Goal: Task Accomplishment & Management: Manage account settings

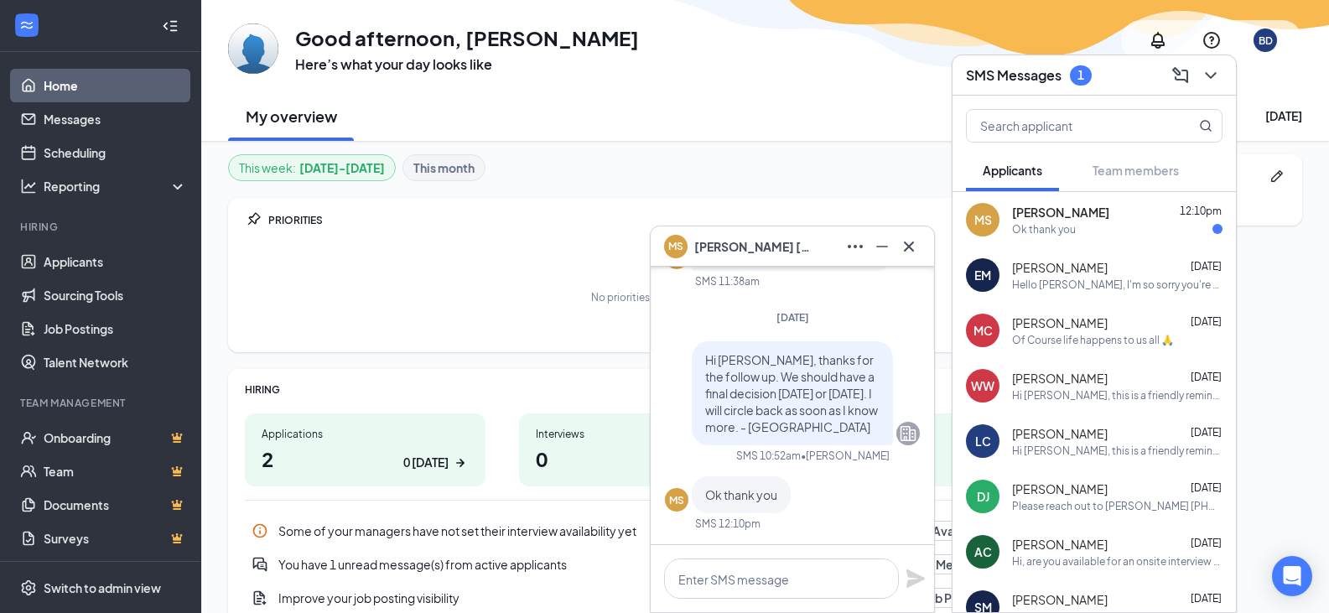
click at [1045, 217] on span "[PERSON_NAME]" at bounding box center [1060, 212] width 97 height 17
click at [78, 265] on link "Applicants" at bounding box center [115, 262] width 143 height 34
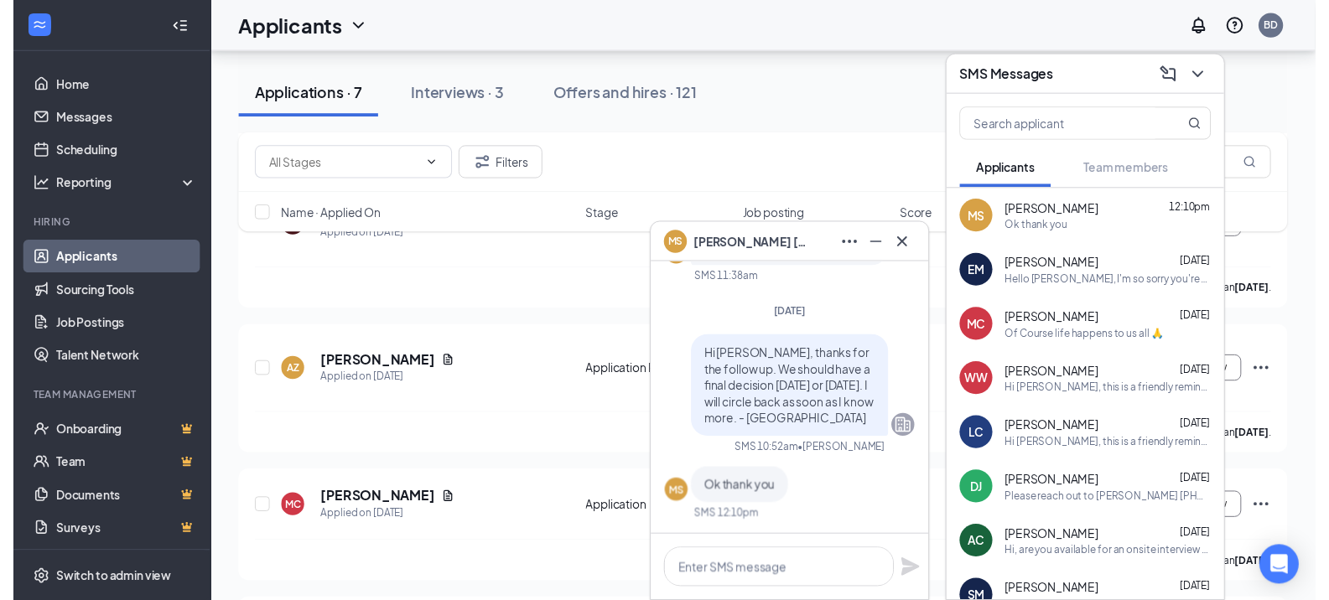
scroll to position [664, 0]
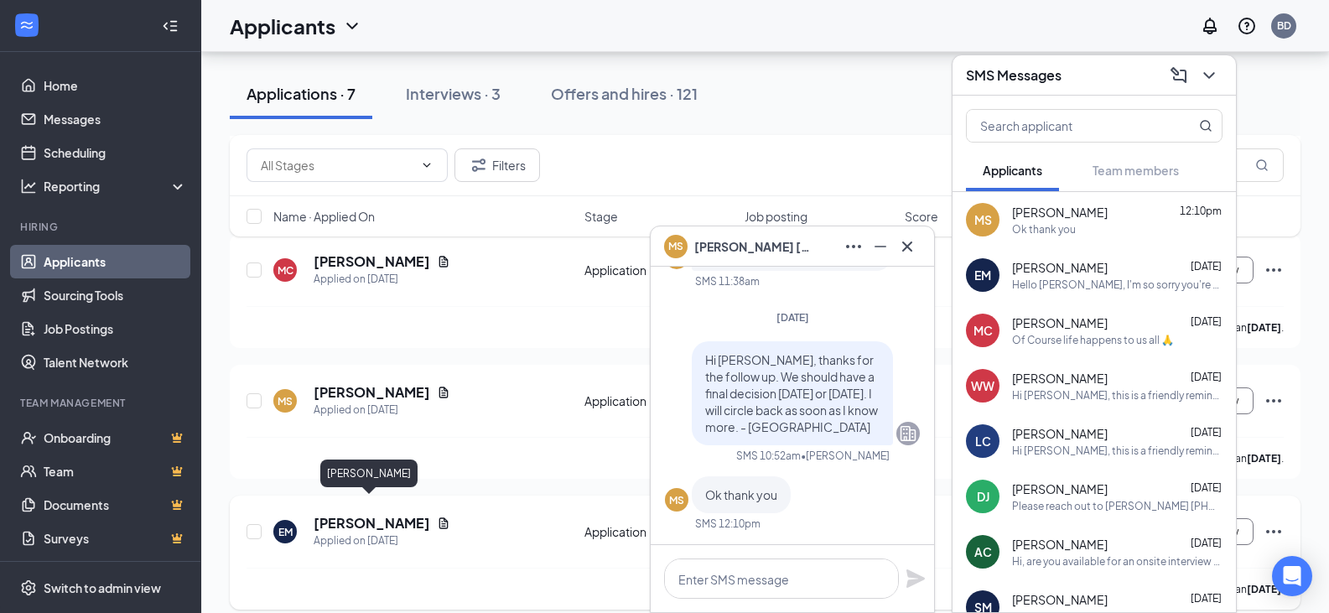
click at [390, 514] on h5 "[PERSON_NAME]" at bounding box center [371, 523] width 117 height 18
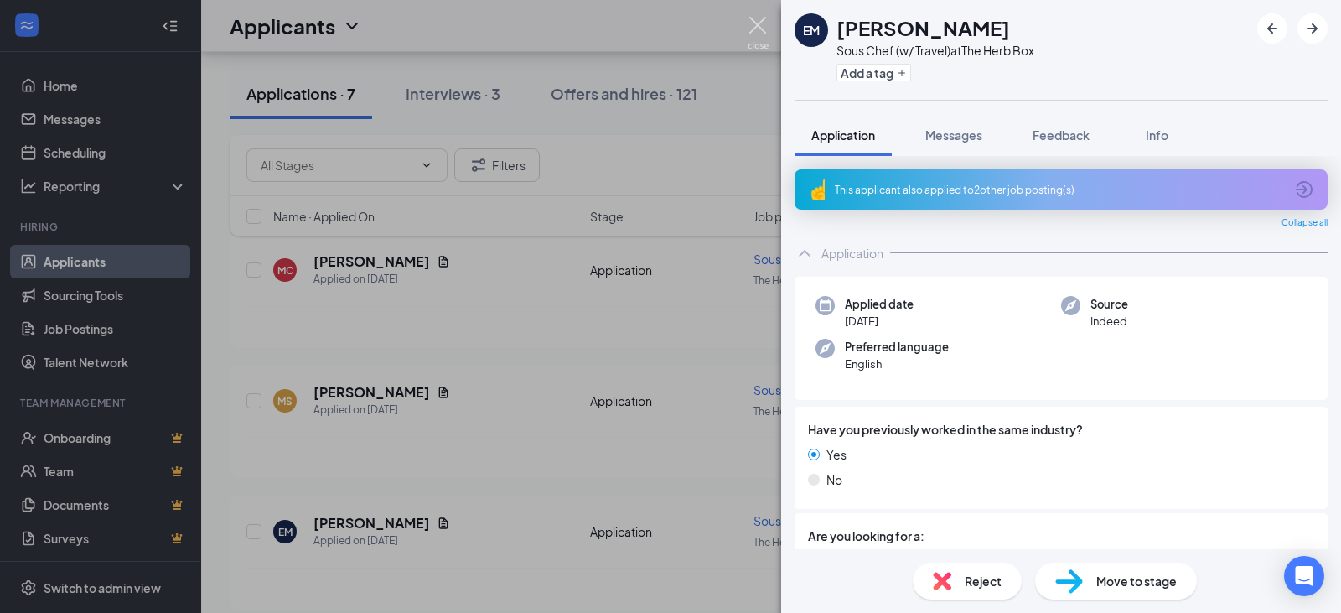
click at [759, 23] on img at bounding box center [758, 33] width 21 height 33
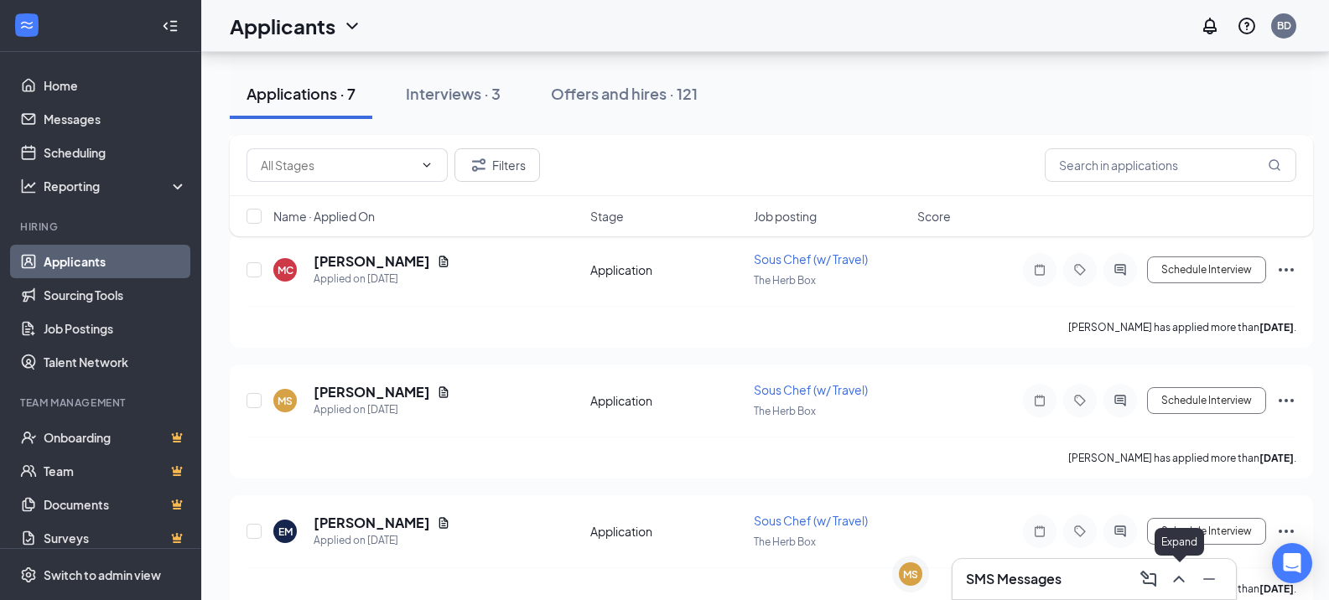
click at [1174, 579] on icon "ChevronUp" at bounding box center [1178, 579] width 20 height 20
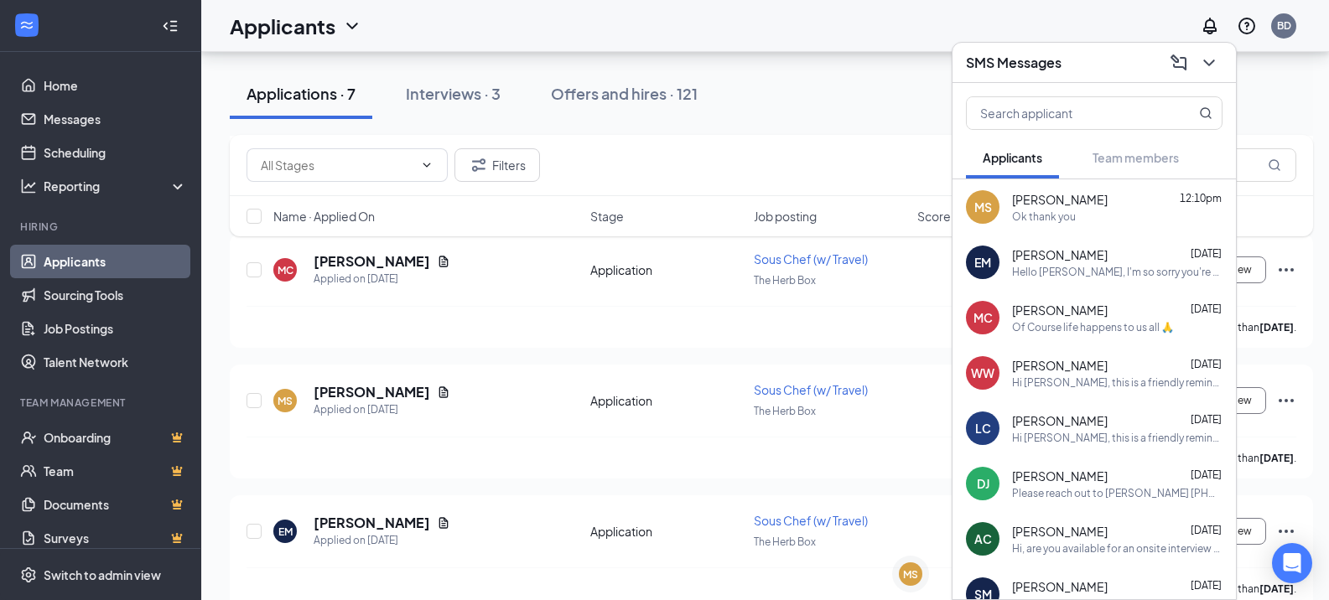
click at [1052, 262] on span "[PERSON_NAME]" at bounding box center [1060, 254] width 96 height 17
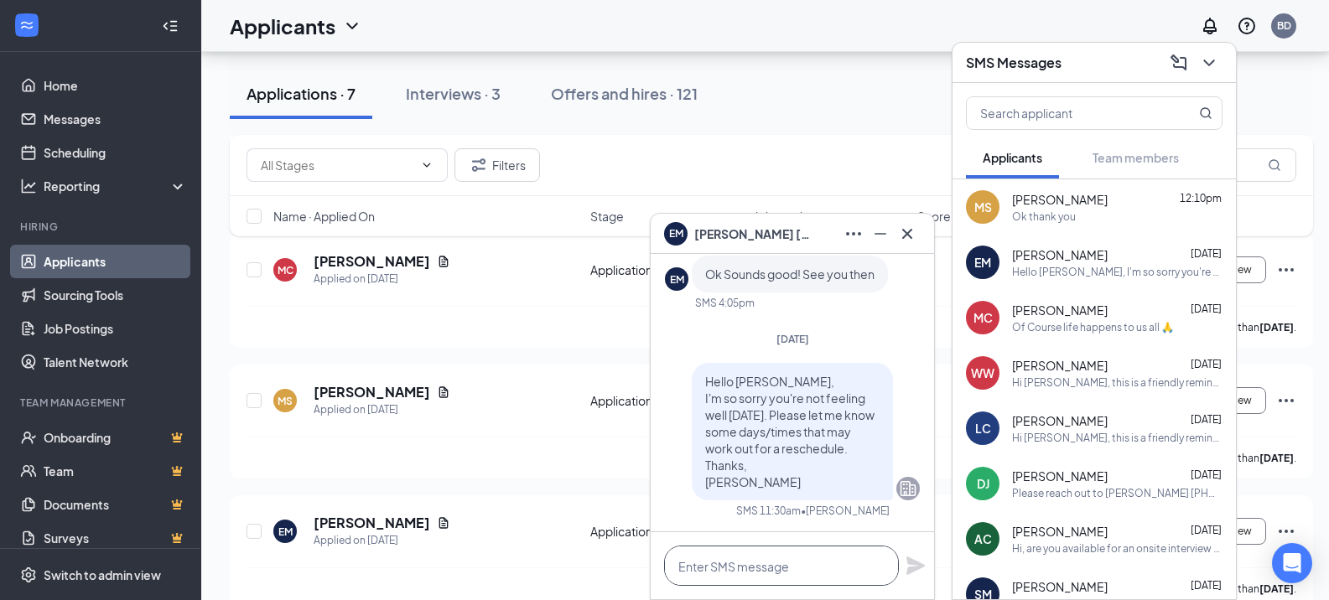
click at [707, 564] on textarea at bounding box center [781, 566] width 235 height 40
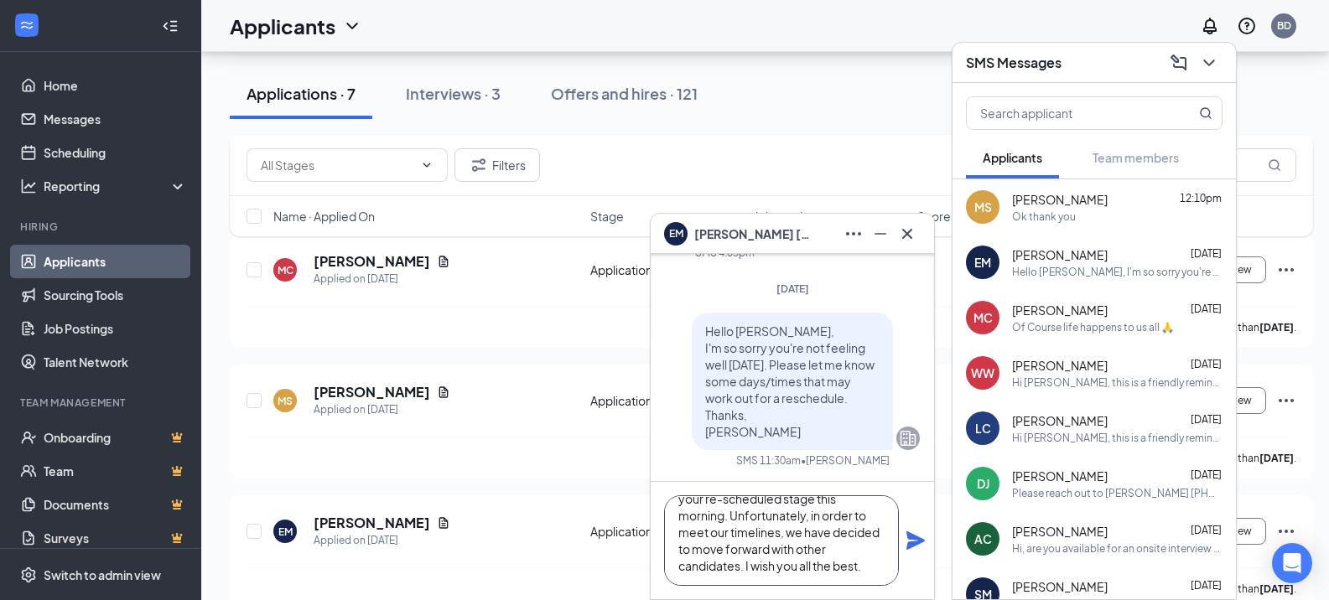
scroll to position [68, 0]
click at [699, 558] on textarea "Hello Ernie, I understand you did not show for your re-scheduled stage this mor…" at bounding box center [781, 540] width 235 height 91
type textarea "Hello Ernie, I understand you did not show for your re-scheduled stage this mor…"
click at [911, 544] on icon "Plane" at bounding box center [915, 540] width 18 height 18
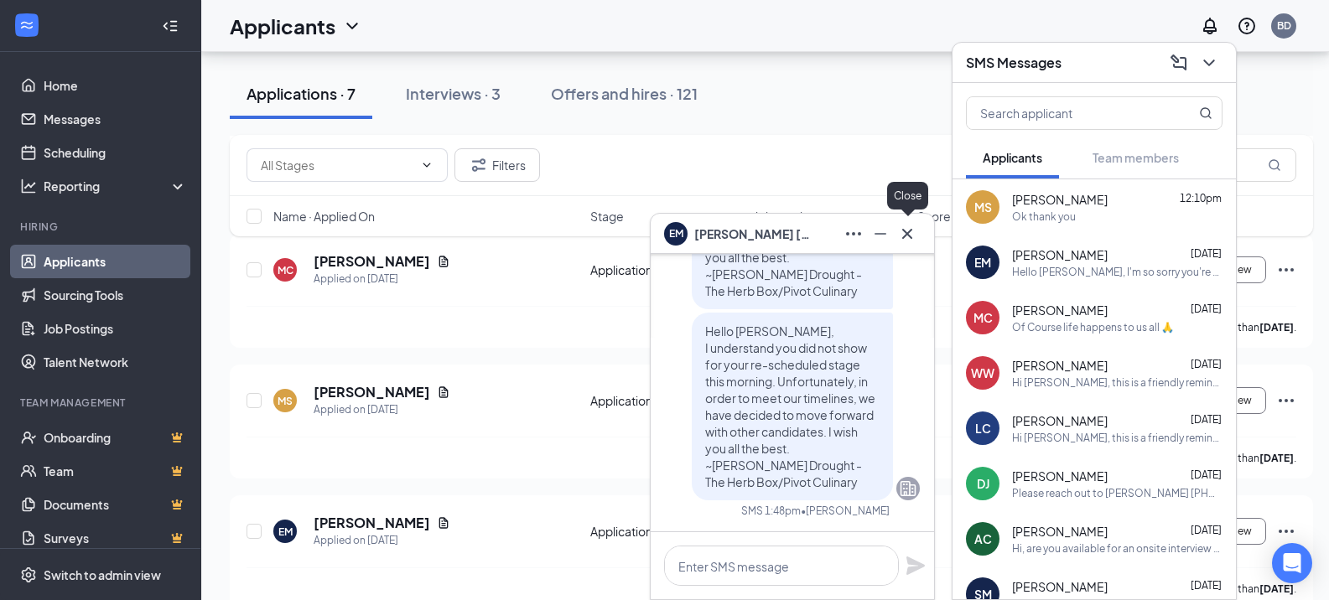
click at [915, 238] on icon "Cross" at bounding box center [907, 234] width 20 height 20
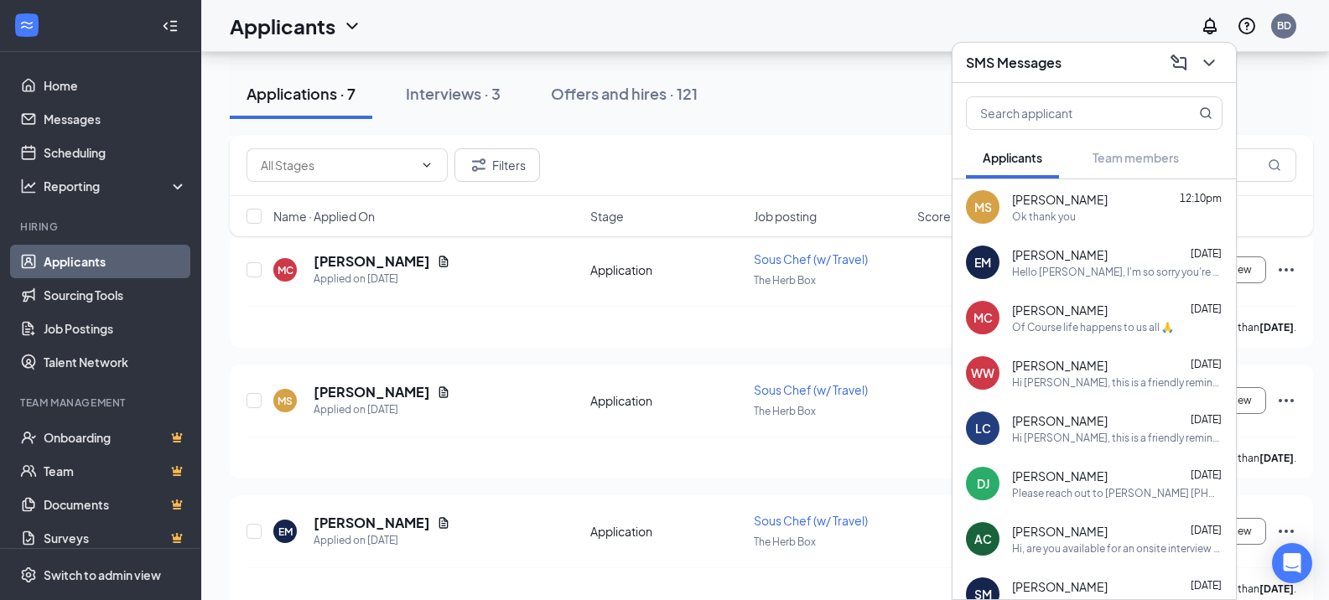
click at [844, 106] on div "Applications · 7 Interviews · 3 Offers and hires · 121" at bounding box center [771, 94] width 1083 height 50
click at [1212, 55] on icon "ChevronDown" at bounding box center [1209, 63] width 20 height 20
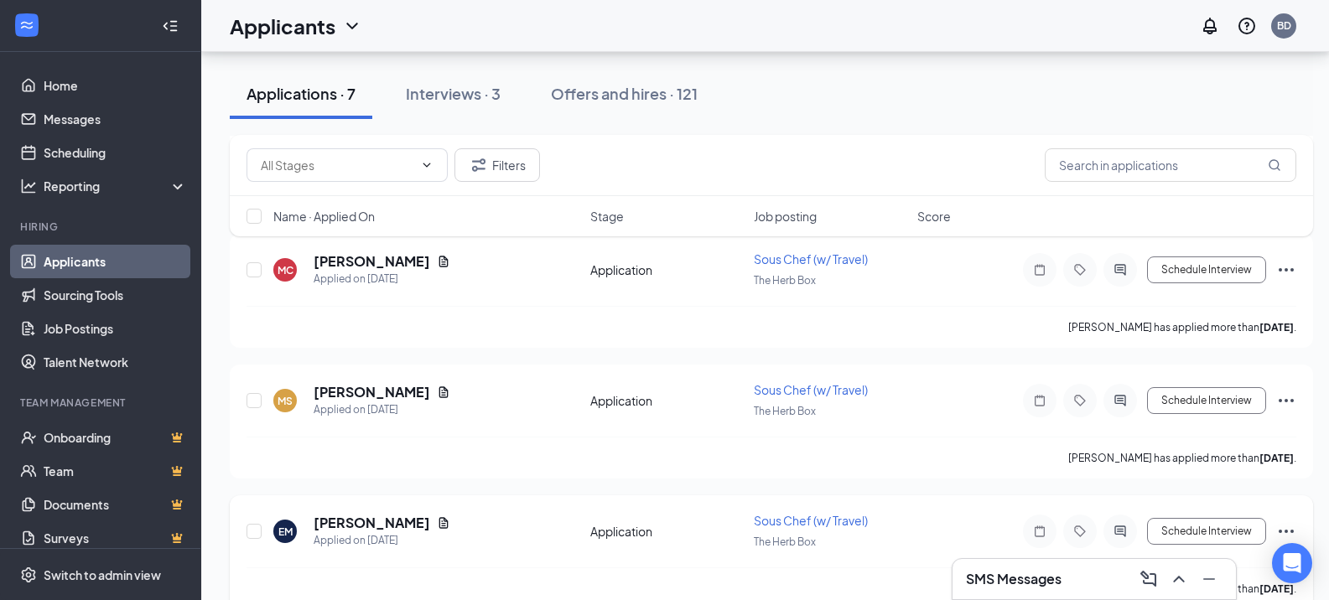
click at [1288, 521] on icon "Ellipses" at bounding box center [1286, 531] width 20 height 20
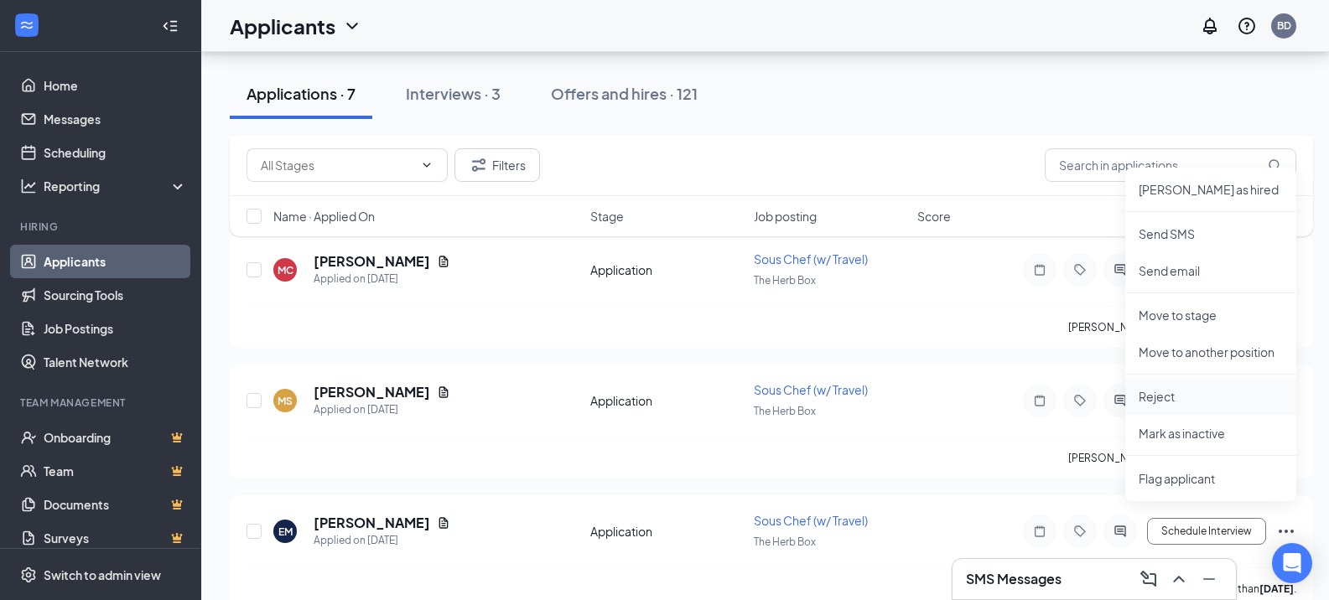
click at [1153, 395] on p "Reject" at bounding box center [1210, 396] width 144 height 17
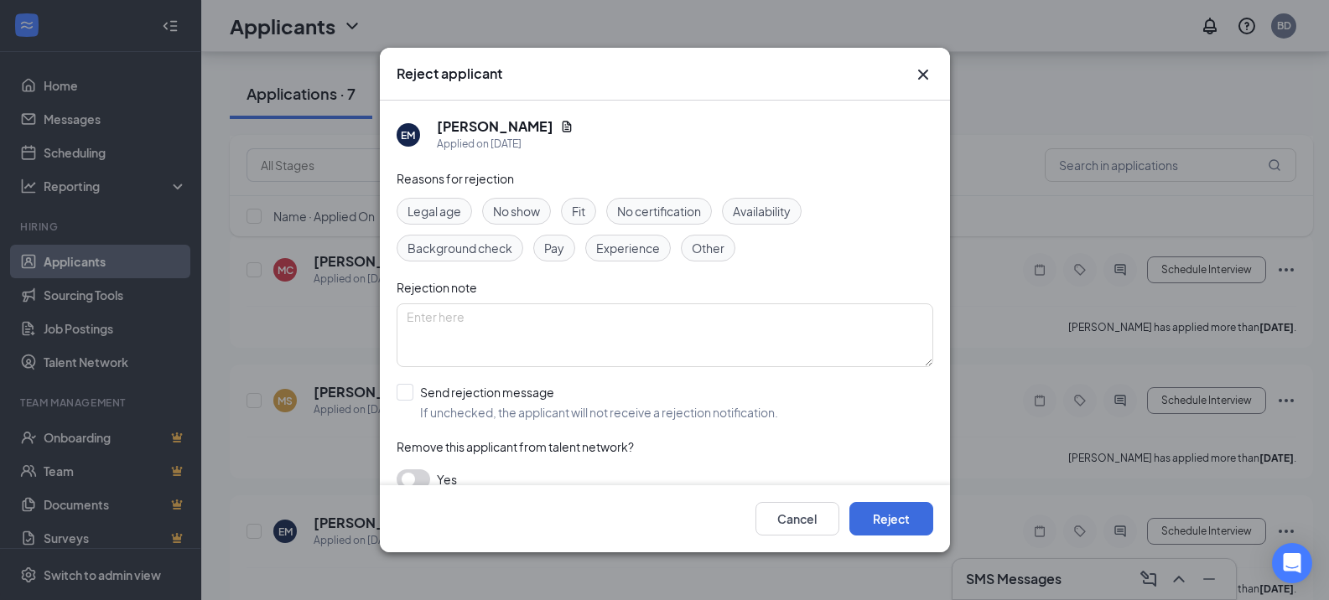
click at [505, 206] on span "No show" at bounding box center [516, 211] width 47 height 18
click at [456, 322] on textarea at bounding box center [664, 335] width 536 height 64
type textarea "Was sick for 1st stage and no showed his rescheduled one."
click at [880, 523] on button "Reject" at bounding box center [891, 519] width 84 height 34
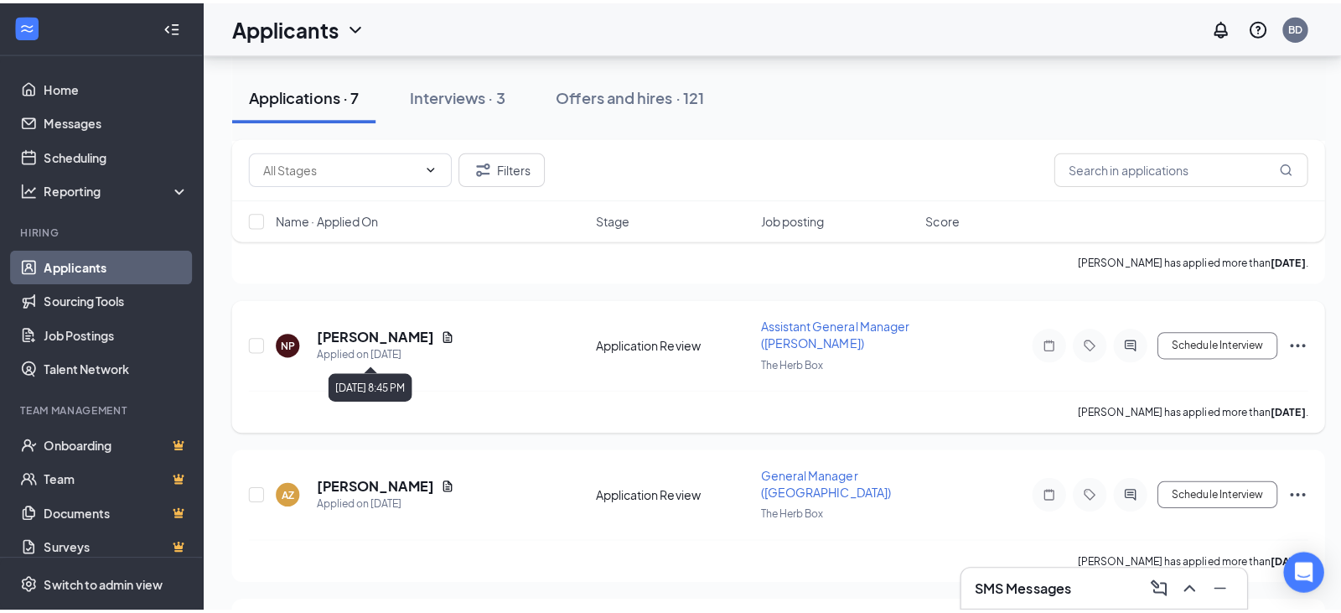
scroll to position [462, 0]
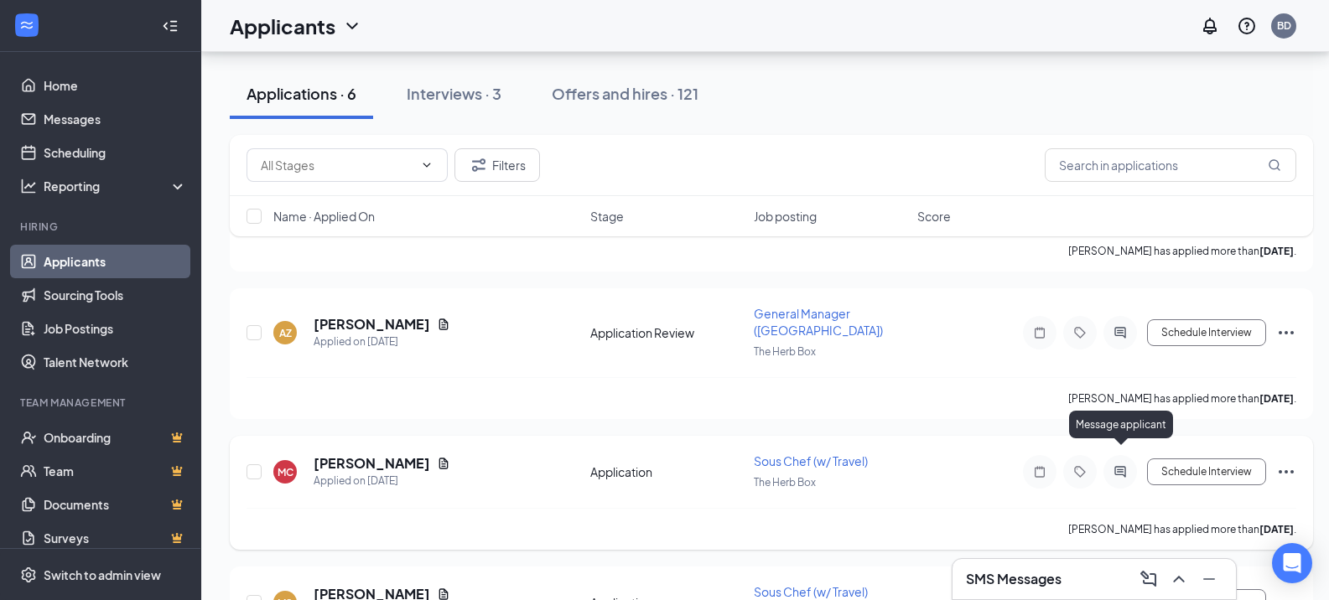
click at [1126, 465] on icon "ActiveChat" at bounding box center [1120, 471] width 20 height 13
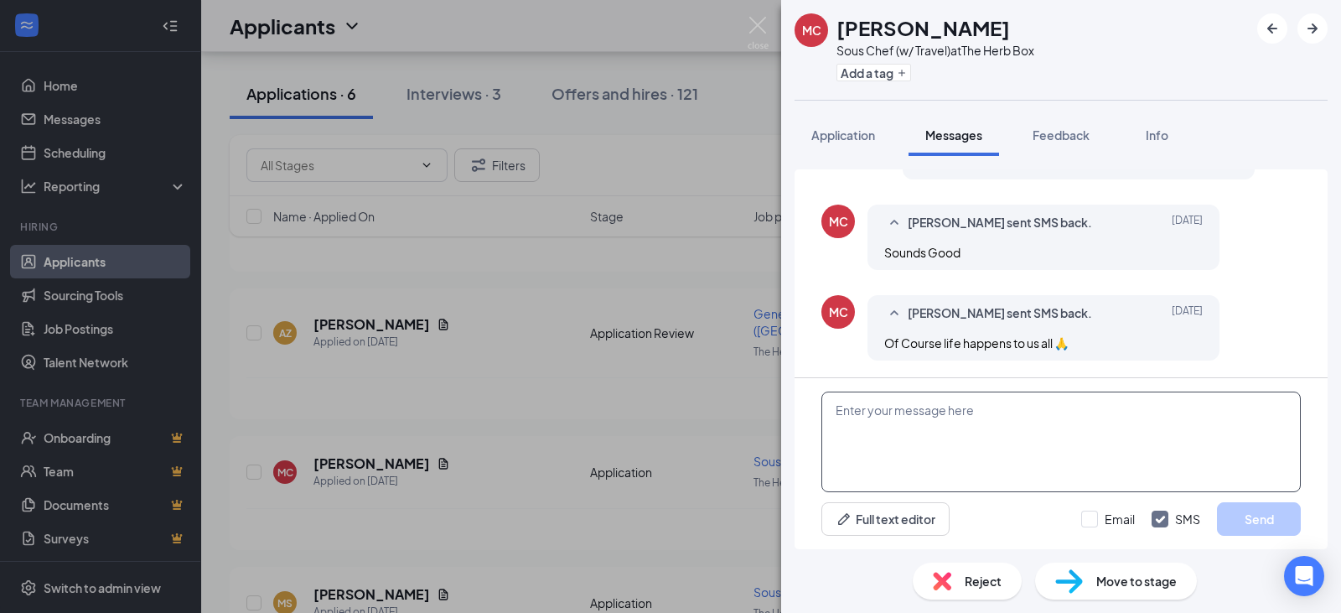
scroll to position [1140, 0]
click at [924, 408] on textarea at bounding box center [1060, 441] width 479 height 101
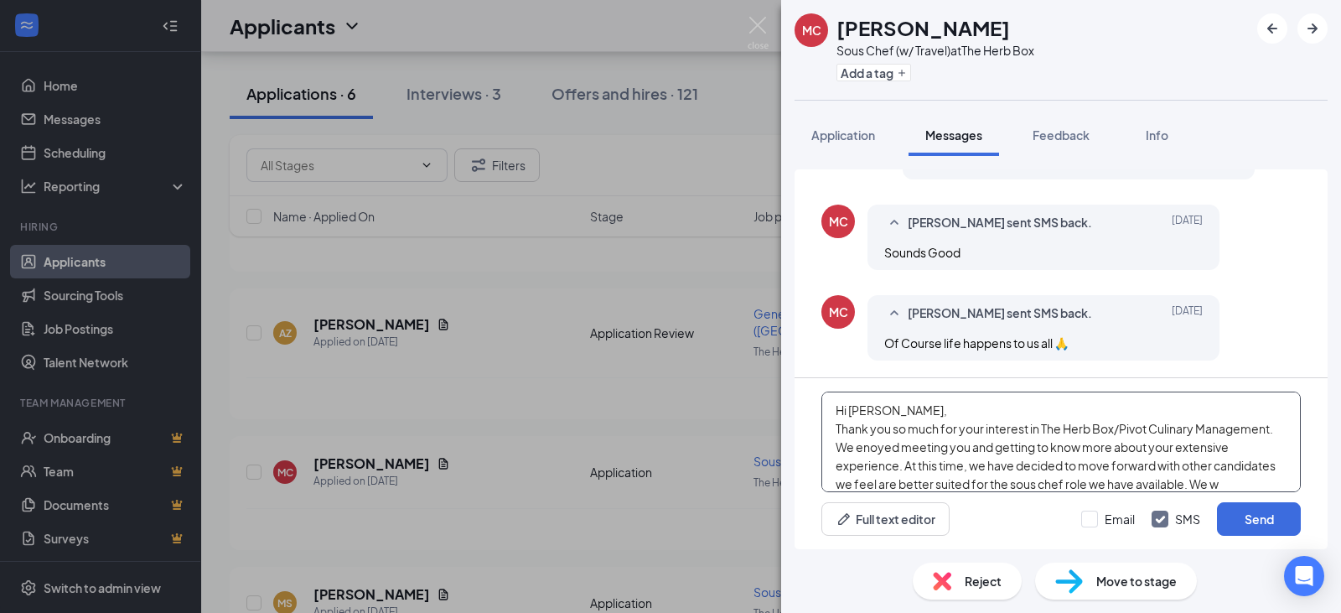
scroll to position [18, 0]
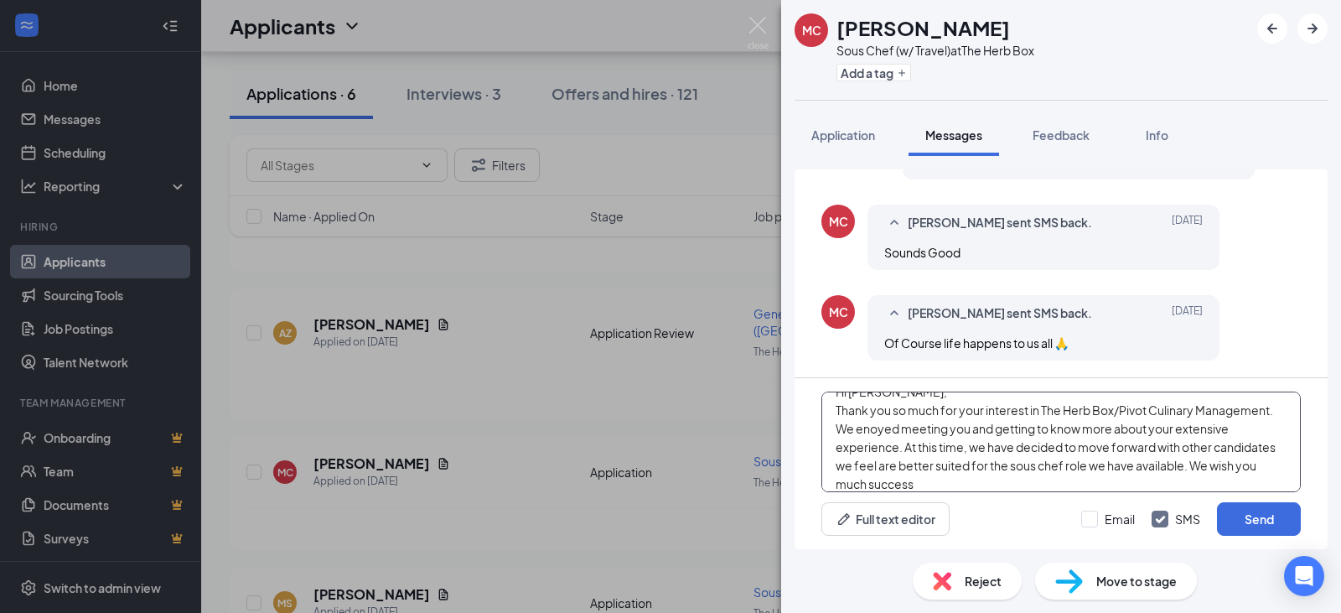
drag, startPoint x: 903, startPoint y: 468, endPoint x: 1251, endPoint y: 468, distance: 347.9
click at [1251, 468] on textarea "Hi Matthew, Thank you so much for your interest in The Herb Box/Pivot Culinary …" at bounding box center [1060, 441] width 479 height 101
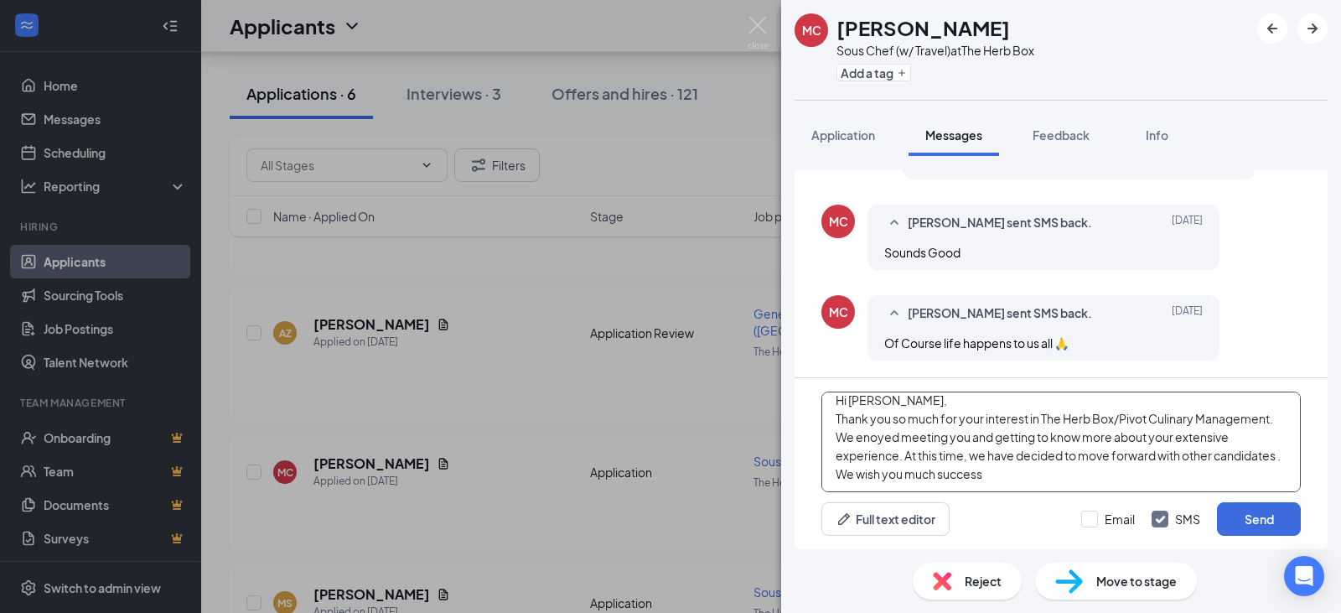
scroll to position [10, 0]
click at [1121, 479] on textarea "Hi Matthew, Thank you so much for your interest in The Herb Box/Pivot Culinary …" at bounding box center [1060, 441] width 479 height 101
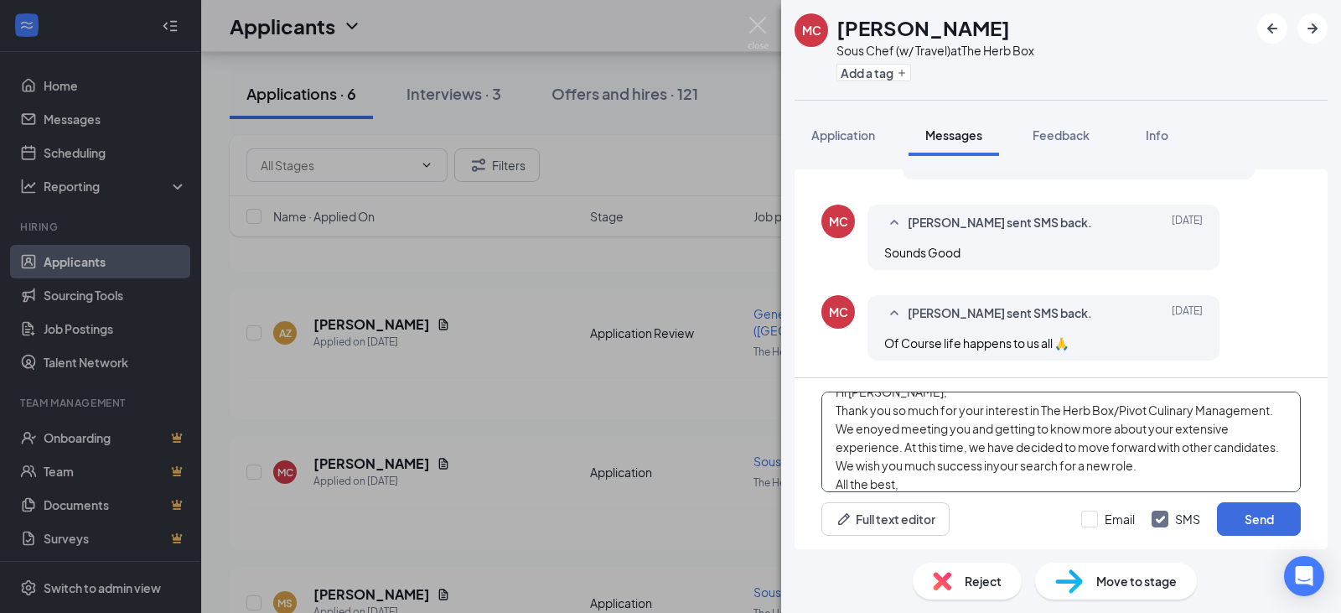
scroll to position [37, 0]
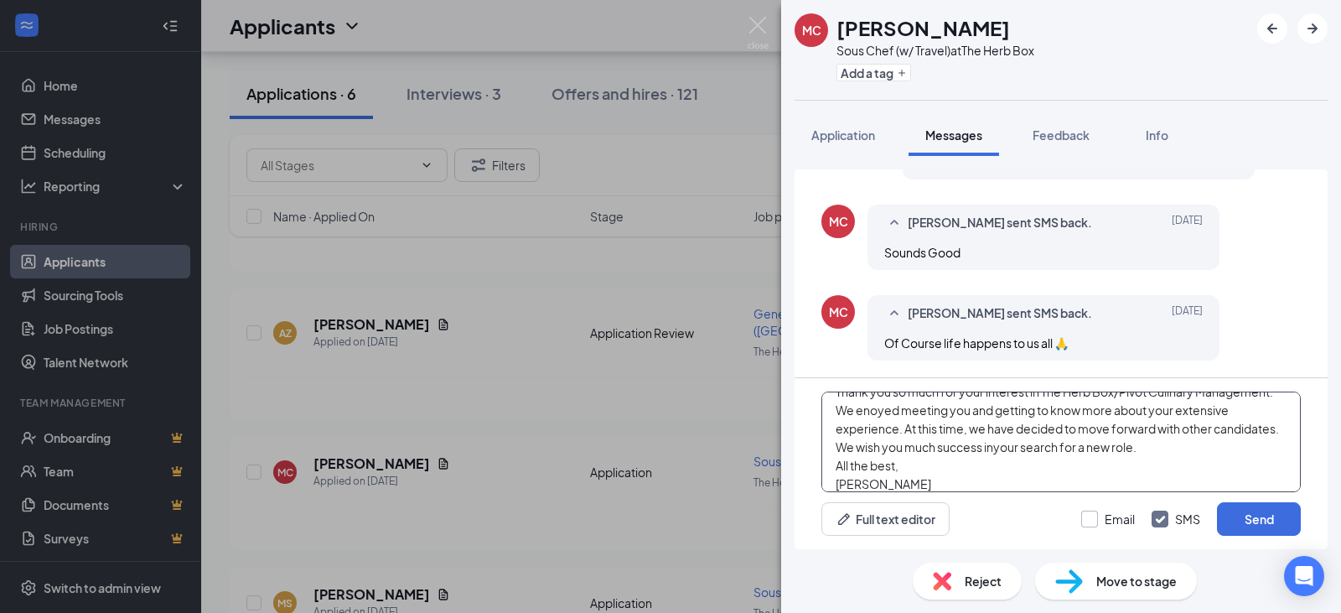
type textarea "Hi Matthew, Thank you so much for your interest in The Herb Box/Pivot Culinary …"
click at [1090, 520] on input "Email" at bounding box center [1108, 518] width 54 height 17
checkbox input "true"
click at [1158, 521] on input "SMS" at bounding box center [1176, 518] width 49 height 17
click at [1164, 524] on input "SMS" at bounding box center [1176, 518] width 49 height 17
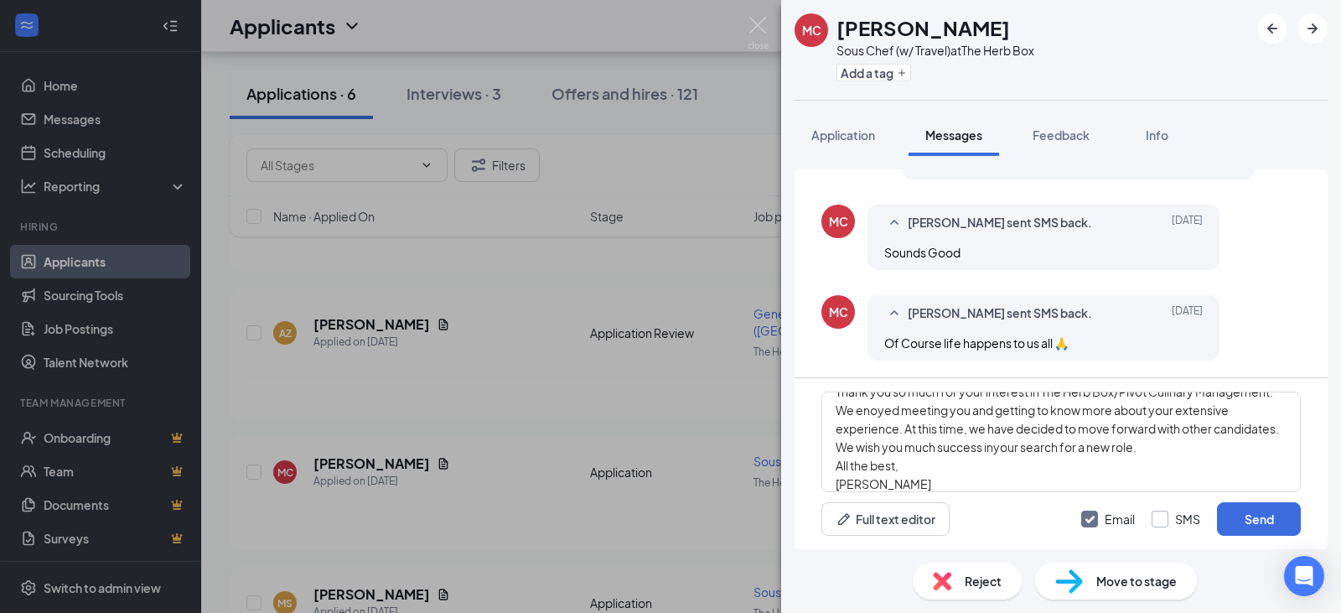
checkbox input "true"
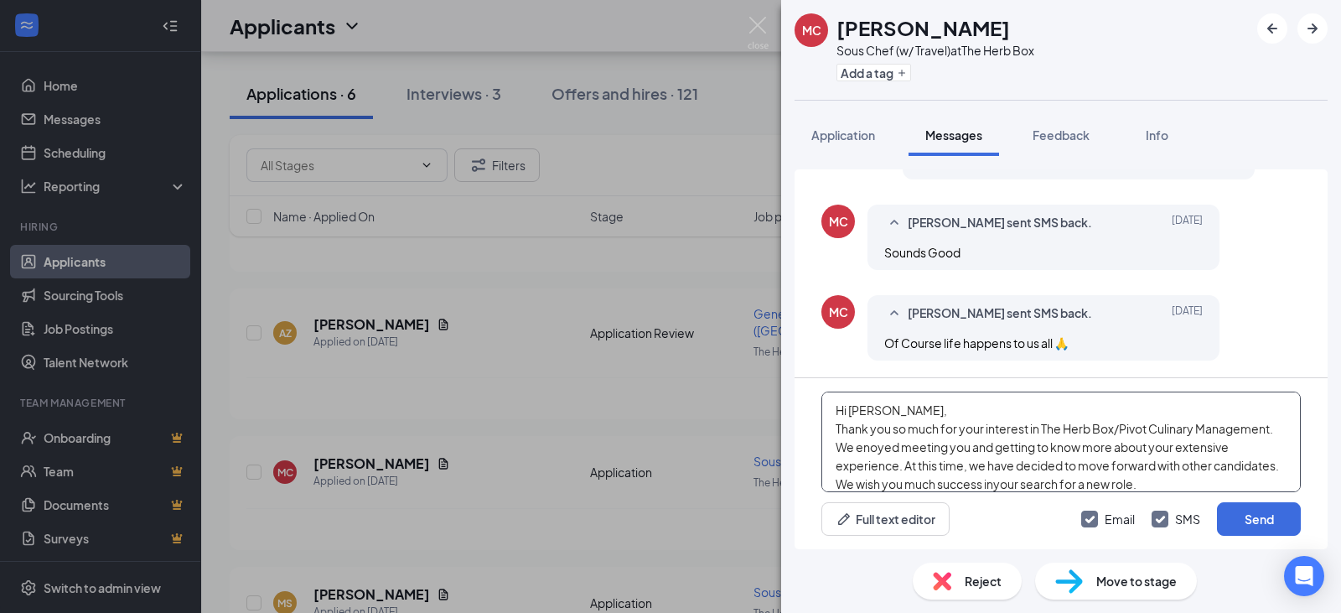
click at [917, 448] on textarea "Hi Matthew, Thank you so much for your interest in The Herb Box/Pivot Culinary …" at bounding box center [1060, 441] width 479 height 101
drag, startPoint x: 1086, startPoint y: 465, endPoint x: 1014, endPoint y: 464, distance: 72.1
click at [1014, 464] on textarea "Hi Matthew, Thank you so much for your interest in The Herb Box/Pivot Culinary …" at bounding box center [1060, 441] width 479 height 101
click at [896, 484] on textarea "Hi Matthew, Thank you so much for your interest in The Herb Box/Pivot Culinary …" at bounding box center [1060, 441] width 479 height 101
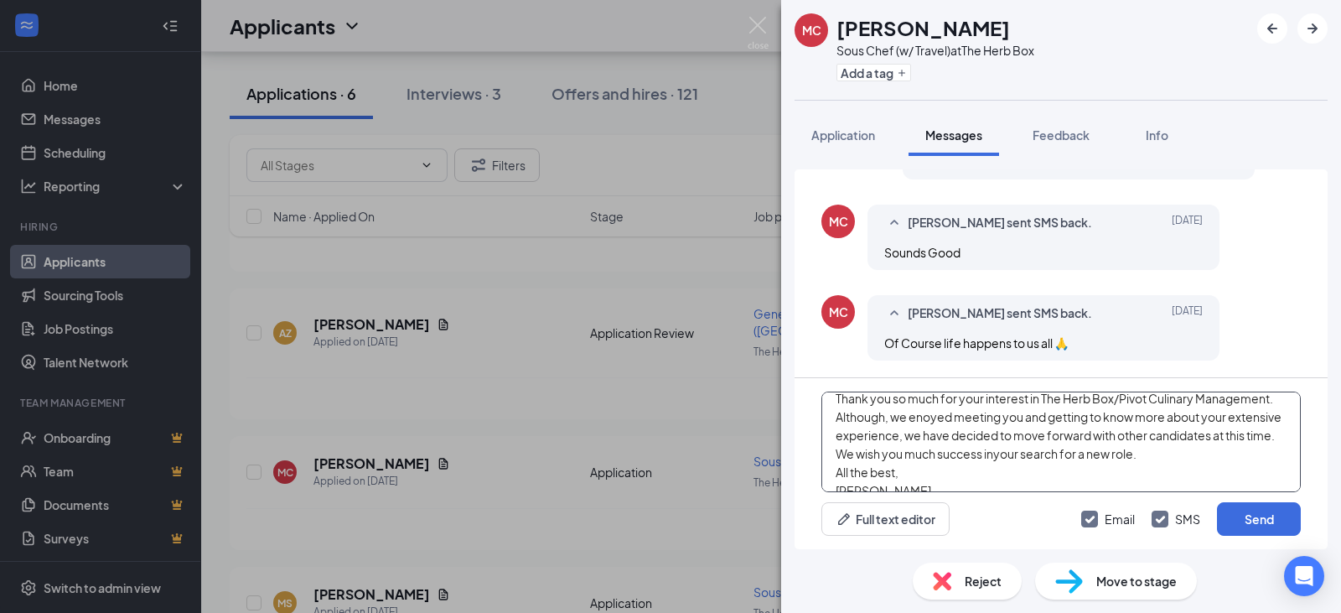
scroll to position [47, 0]
click at [1127, 439] on textarea "Hi Matthew, Thank you so much for your interest in The Herb Box/Pivot Culinary …" at bounding box center [1060, 441] width 479 height 101
click at [947, 474] on textarea "Hi Matthew, Thank you so much for your interest in The Herb Box/Pivot Culinary …" at bounding box center [1060, 441] width 479 height 101
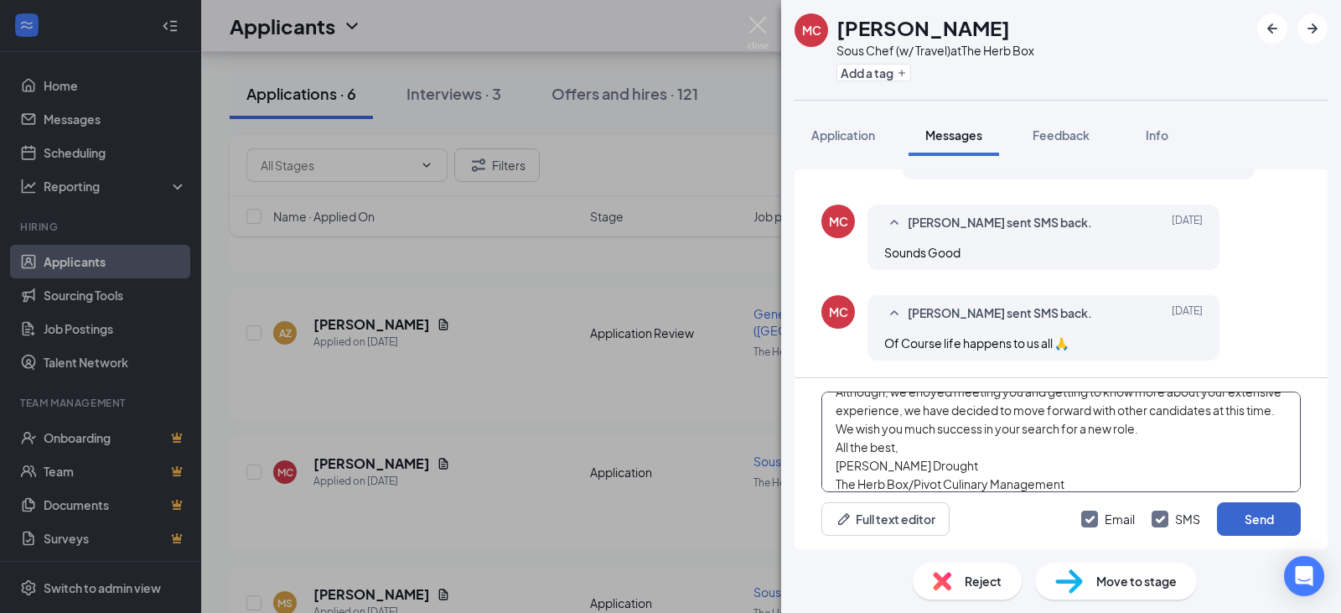
type textarea "Hi Matthew, Thank you so much for your interest in The Herb Box/Pivot Culinary …"
click at [1256, 512] on button "Send" at bounding box center [1259, 519] width 84 height 34
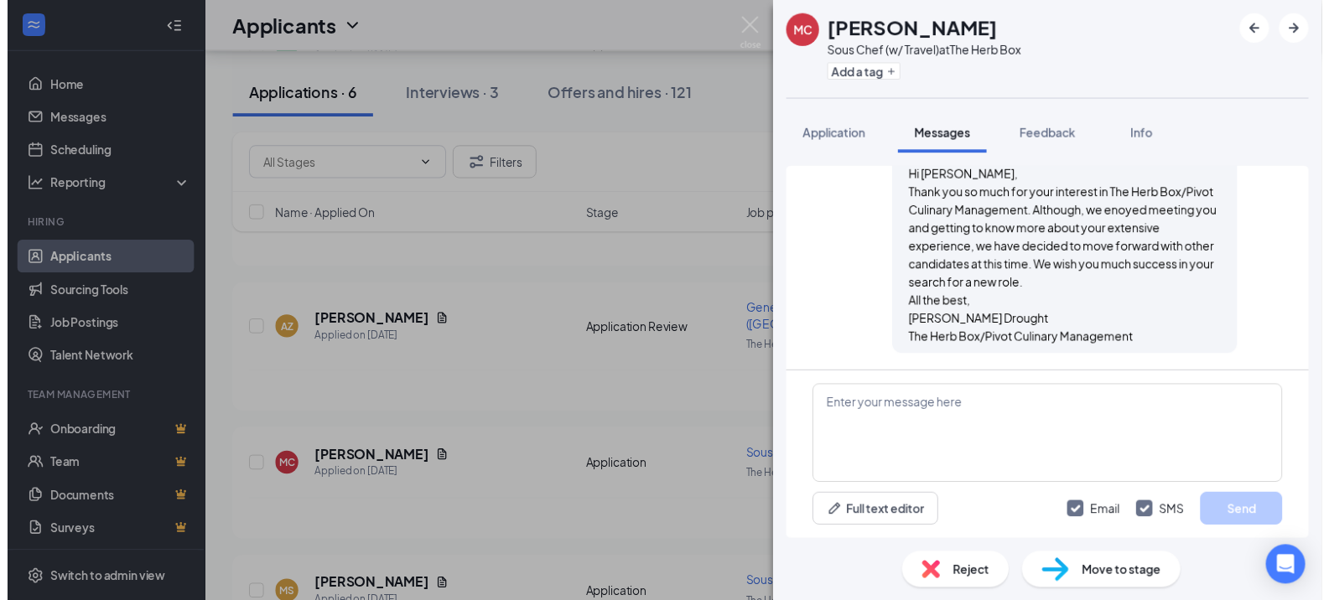
scroll to position [1686, 0]
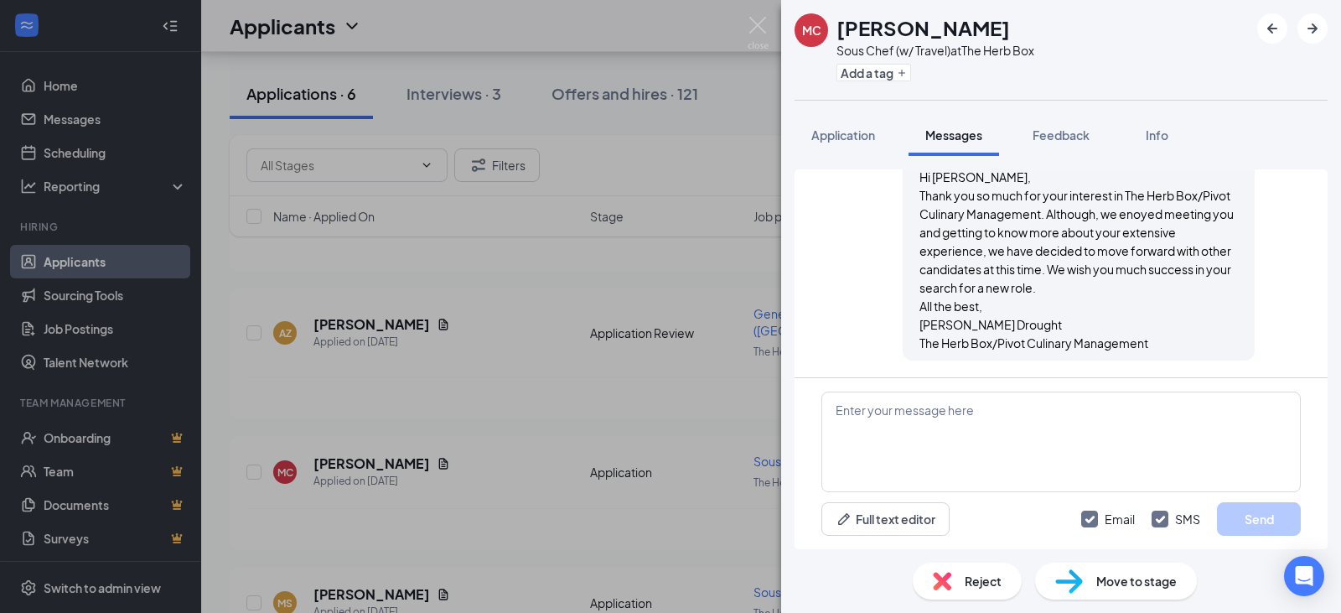
click at [770, 15] on div "MC MATTHEW CONTRERAS Sous Chef (w/ Travel) at The Herb Box Add a tag Applicatio…" at bounding box center [670, 306] width 1341 height 613
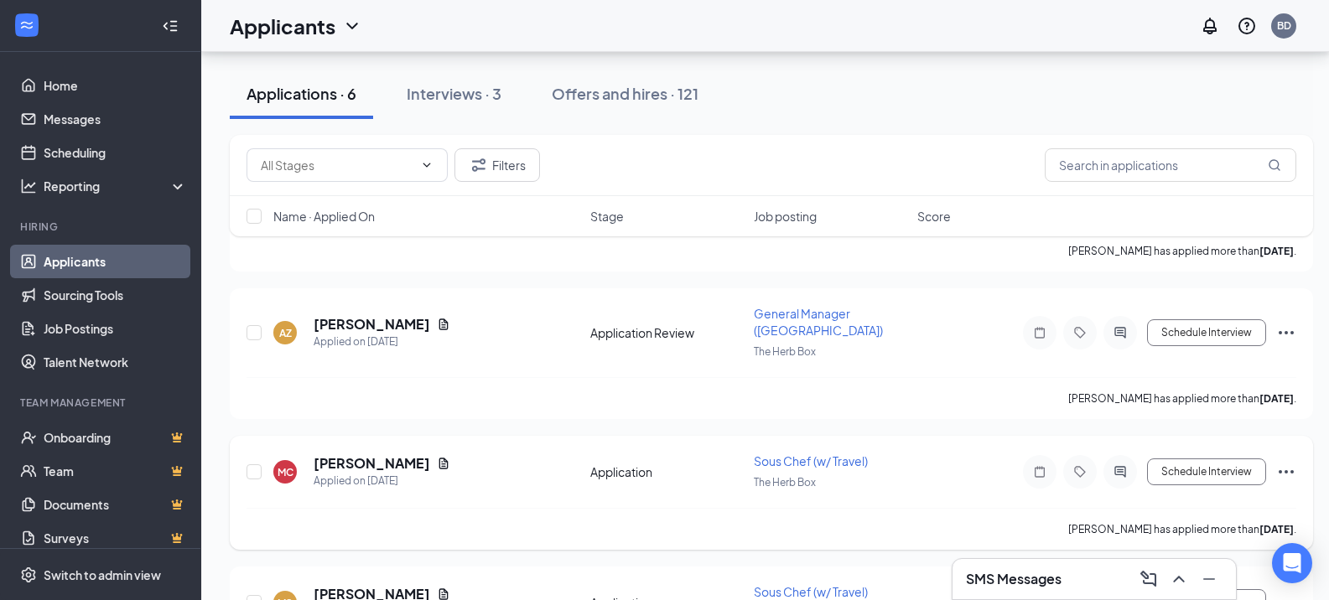
click at [1287, 462] on icon "Ellipses" at bounding box center [1286, 472] width 20 height 20
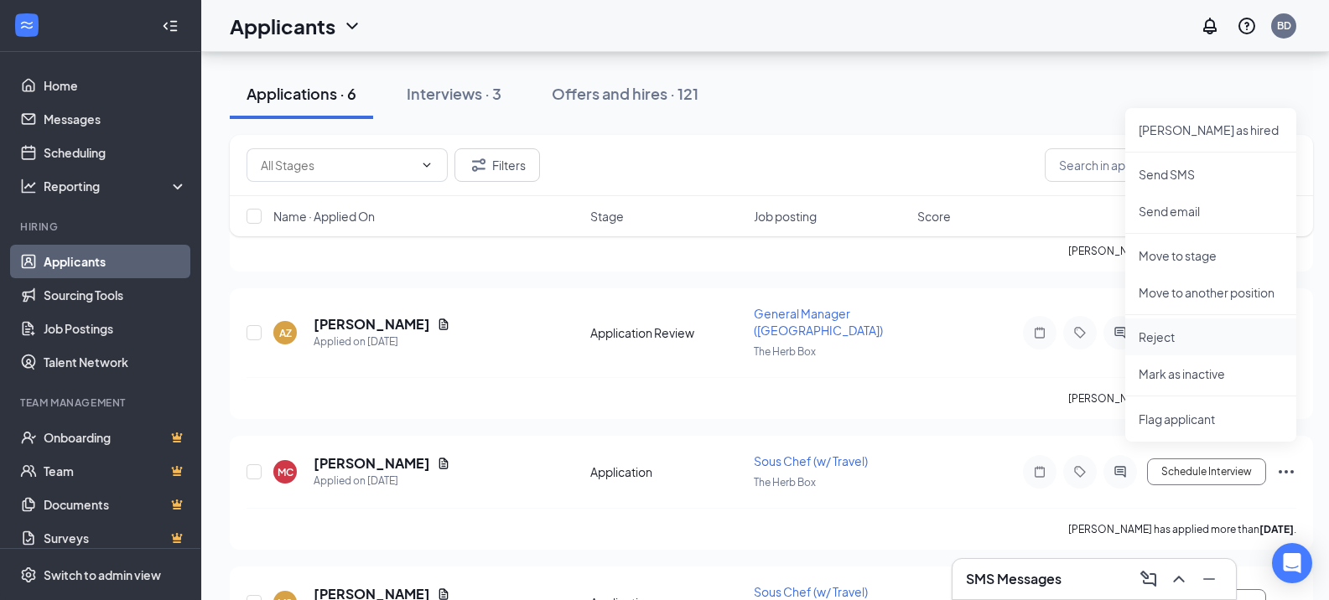
click at [1172, 332] on p "Reject" at bounding box center [1210, 337] width 144 height 17
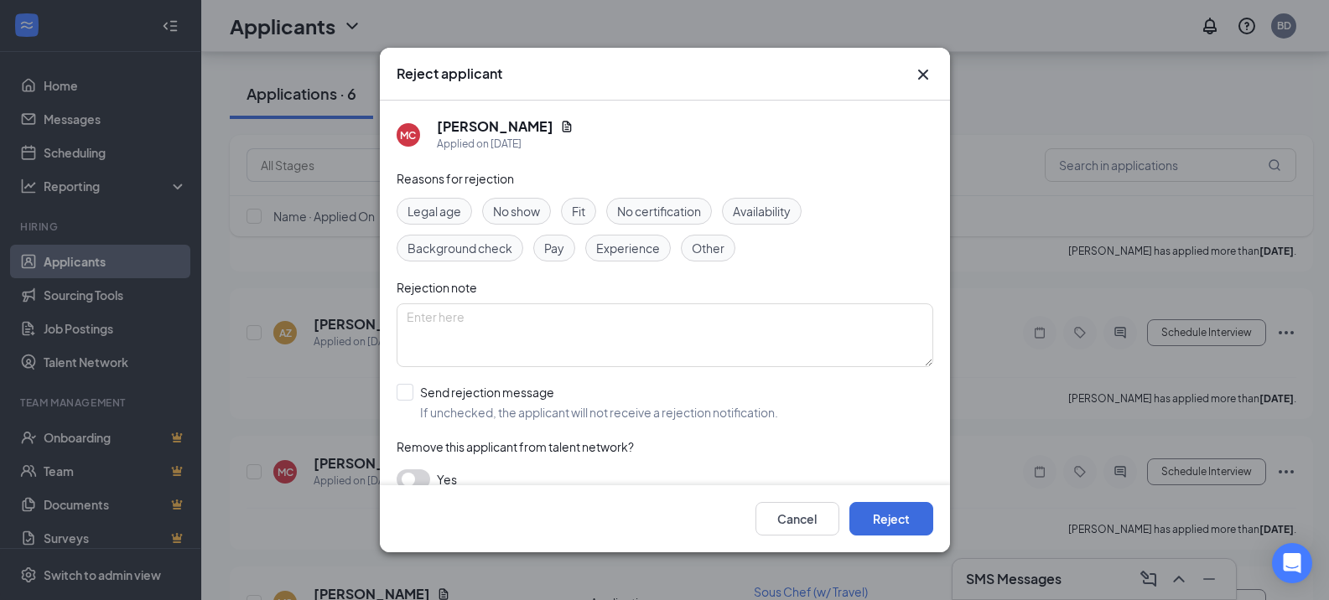
click at [583, 204] on span "Fit" at bounding box center [578, 211] width 13 height 18
click at [610, 239] on span "Experience" at bounding box center [628, 248] width 64 height 18
click at [899, 526] on button "Reject" at bounding box center [891, 519] width 84 height 34
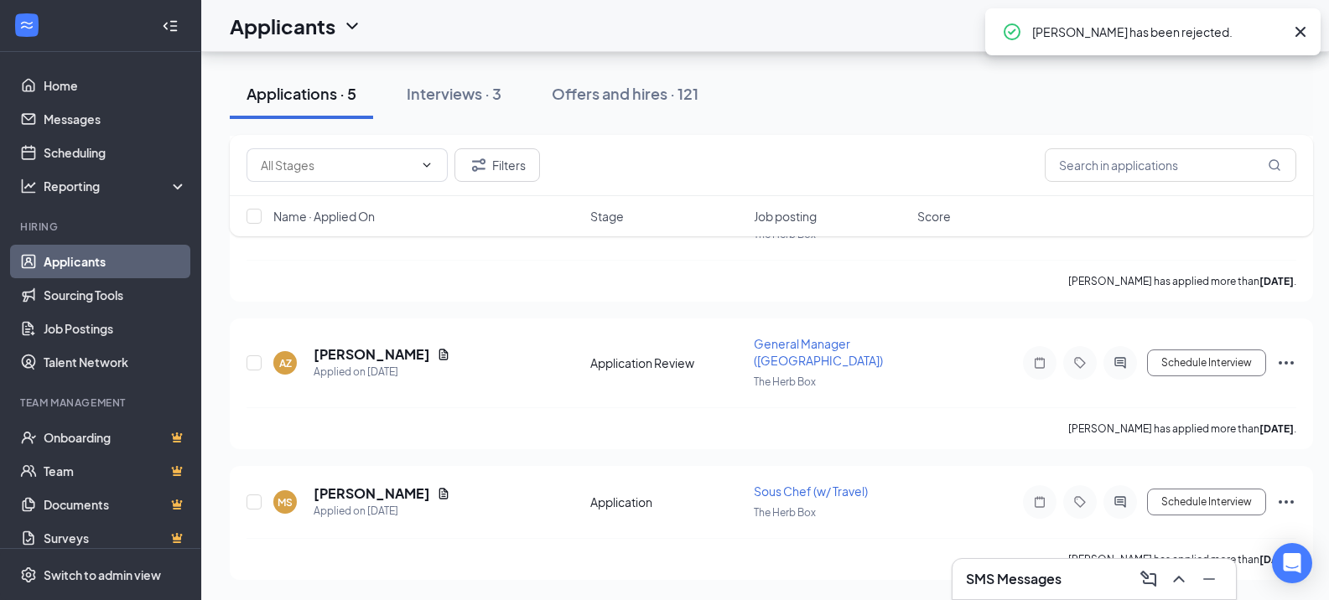
scroll to position [415, 0]
